Goal: Use online tool/utility: Utilize a website feature to perform a specific function

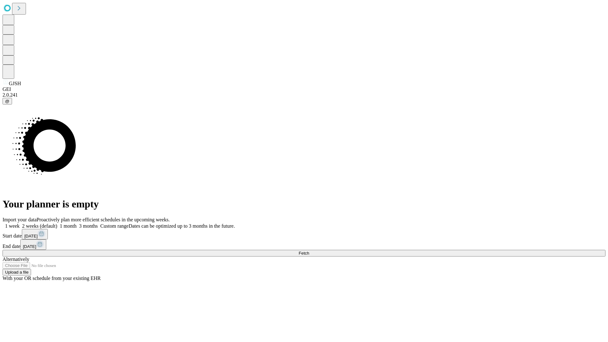
click at [309, 251] on span "Fetch" at bounding box center [303, 253] width 10 height 5
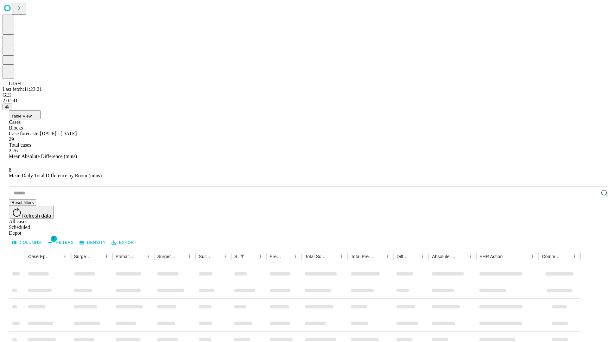
click at [32, 114] on span "Table View" at bounding box center [21, 116] width 20 height 5
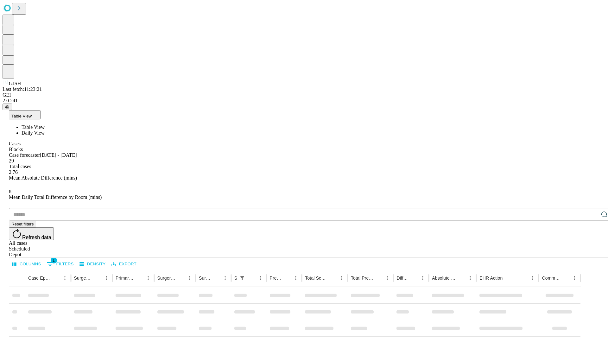
click at [45, 130] on span "Daily View" at bounding box center [33, 132] width 23 height 5
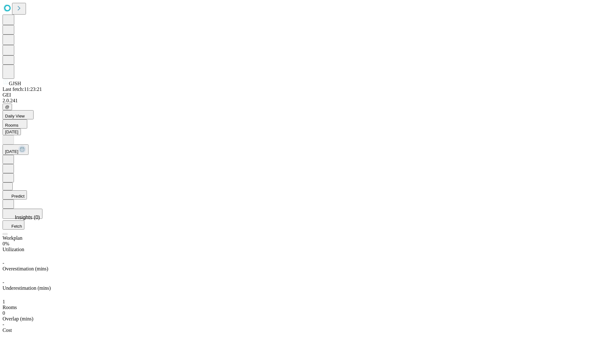
click at [27, 190] on button "Predict" at bounding box center [15, 194] width 24 height 9
